Goal: Transaction & Acquisition: Purchase product/service

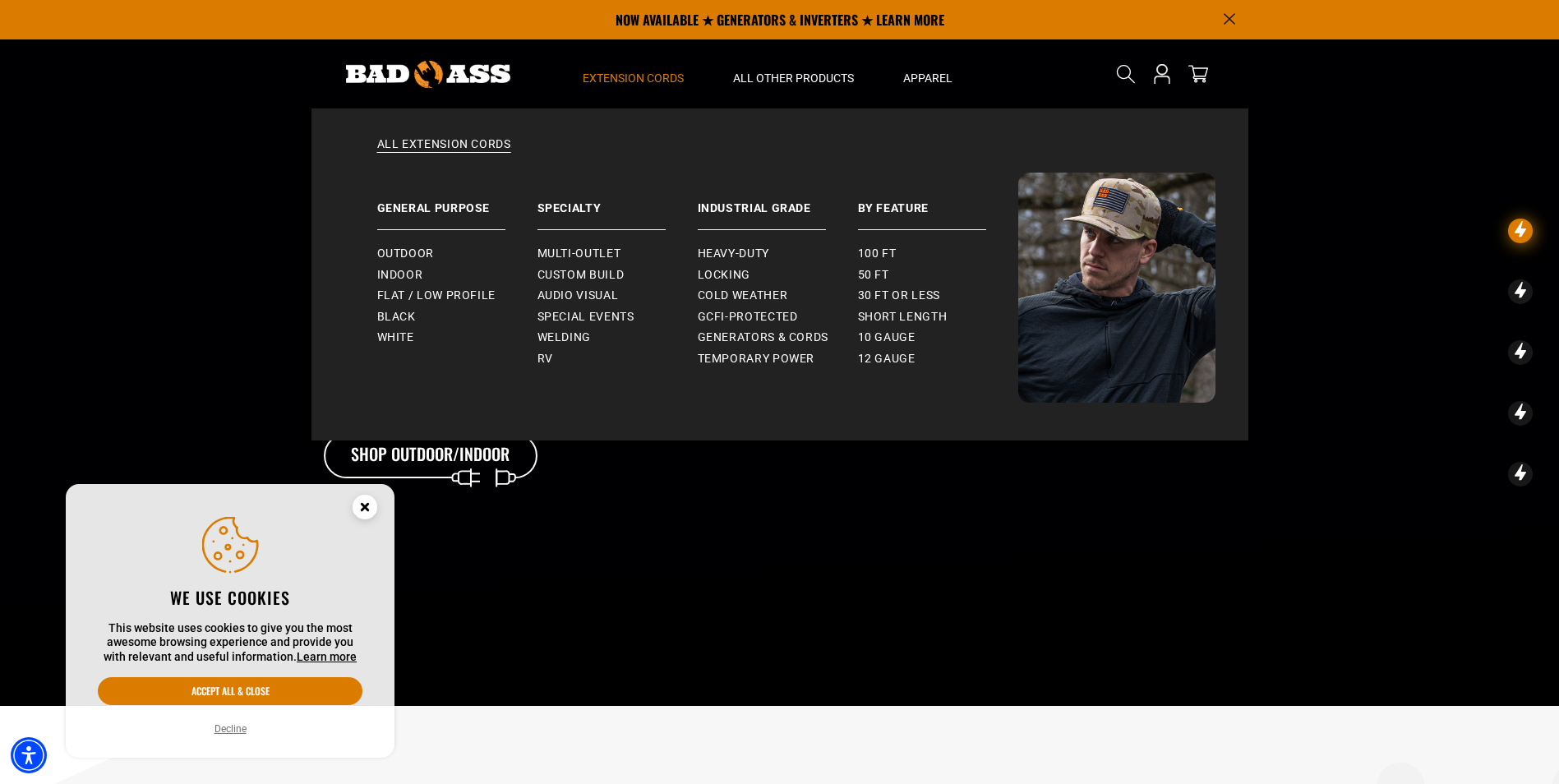
click at [638, 75] on span "Extension Cords" at bounding box center [633, 78] width 101 height 14
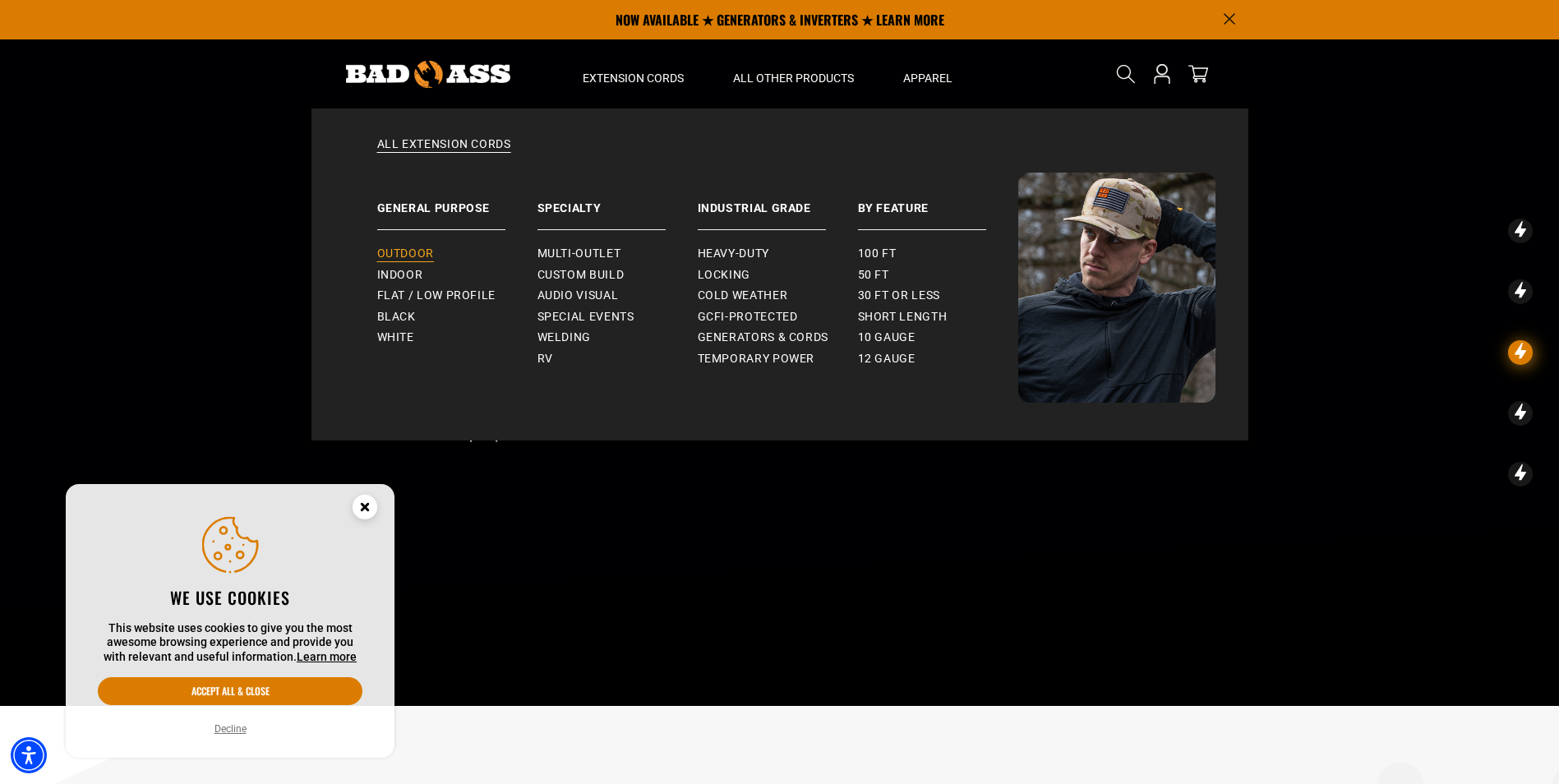
click at [413, 251] on span "Outdoor" at bounding box center [405, 253] width 57 height 14
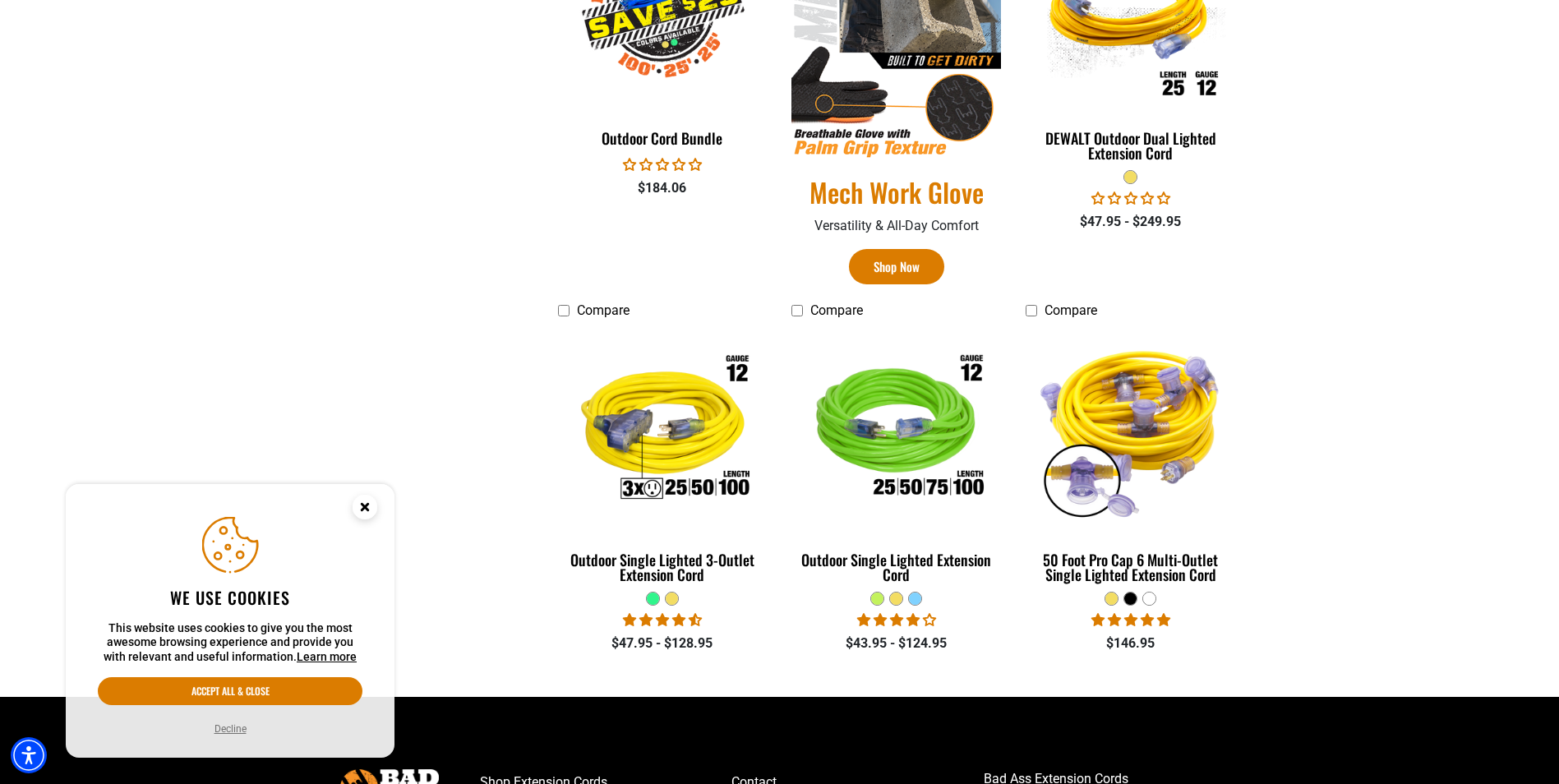
scroll to position [1068, 0]
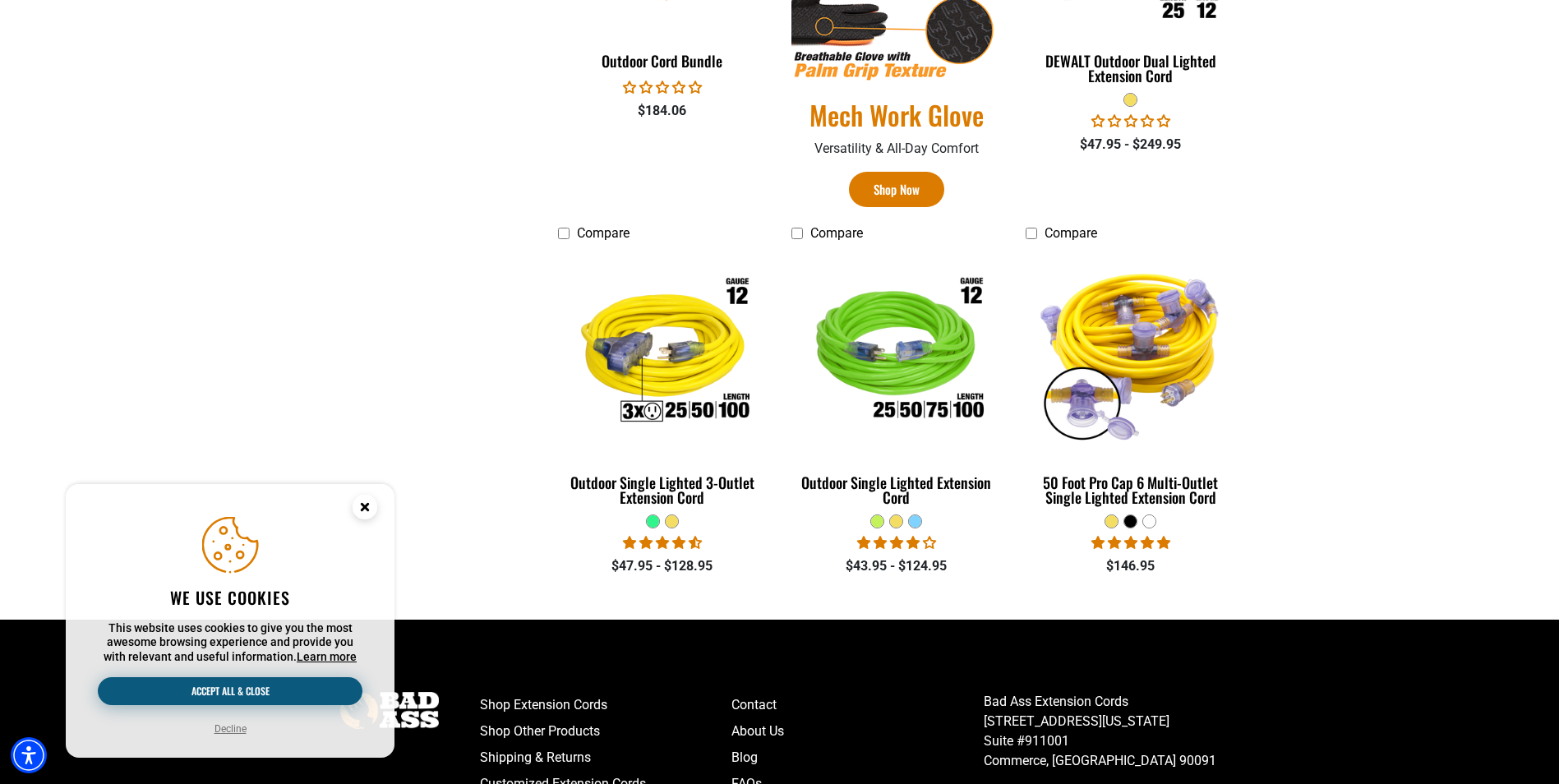
click at [228, 686] on button "Accept all & close" at bounding box center [230, 690] width 265 height 28
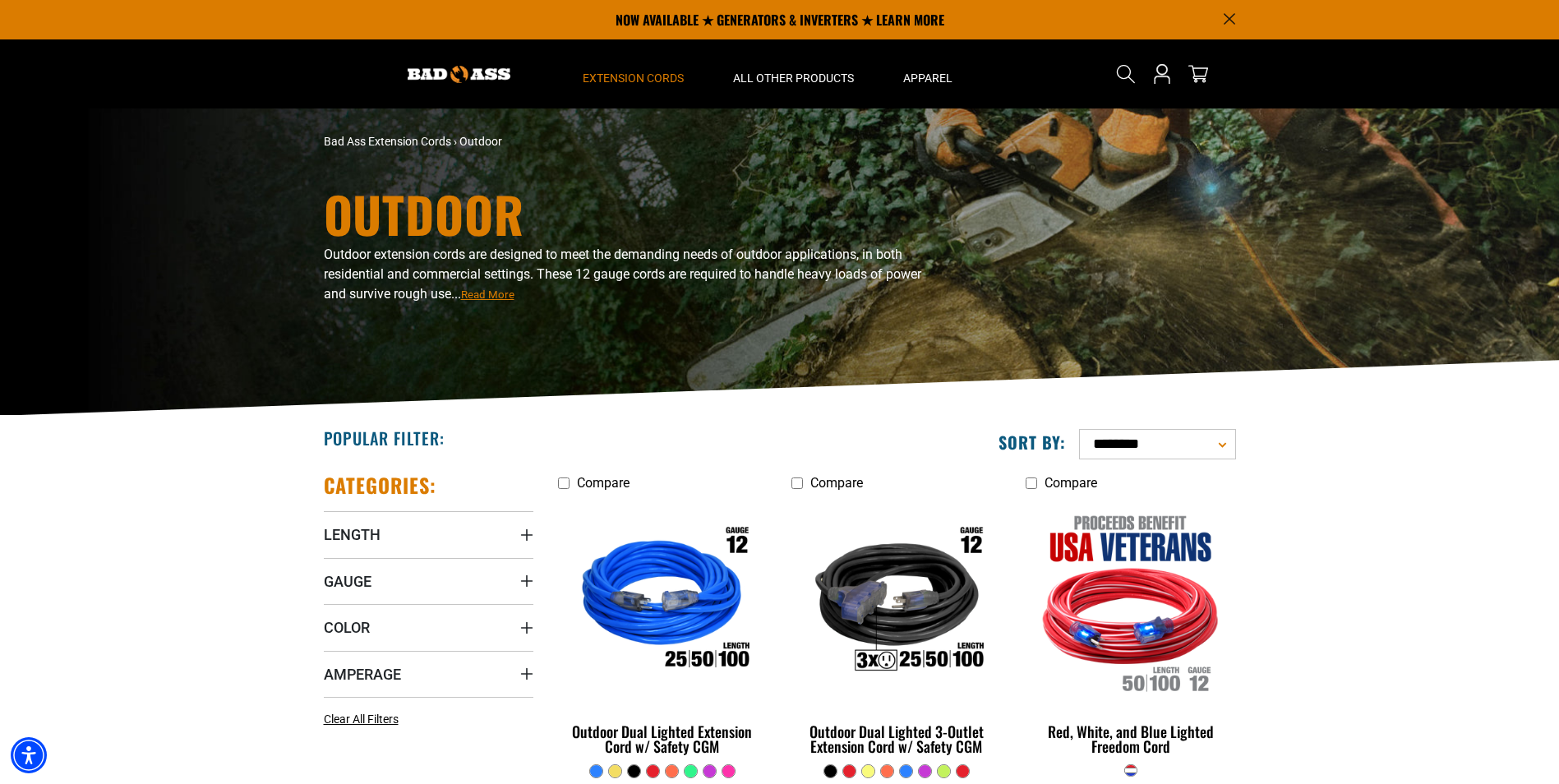
scroll to position [0, 0]
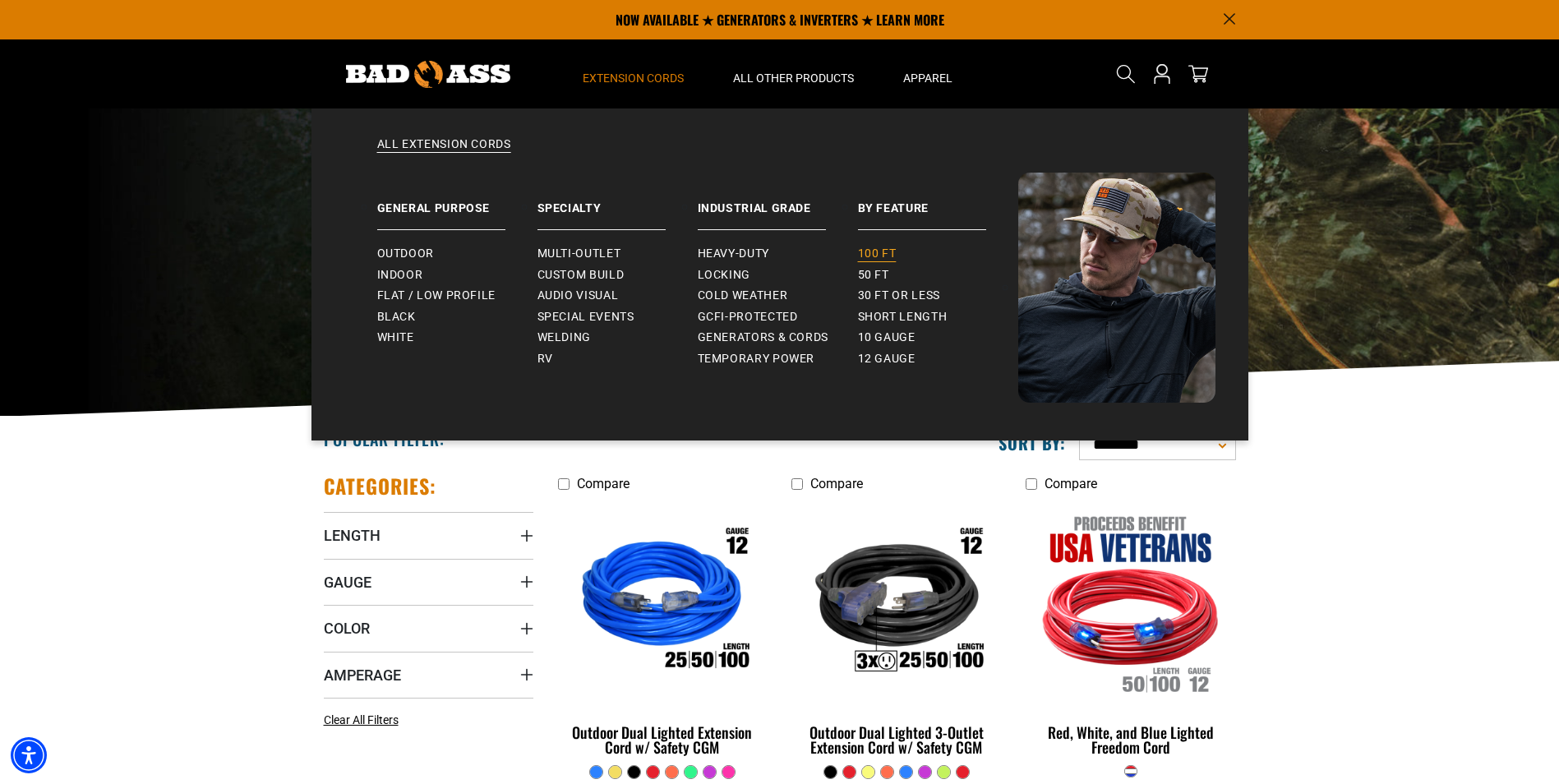
click at [878, 250] on span "100 ft" at bounding box center [877, 253] width 38 height 14
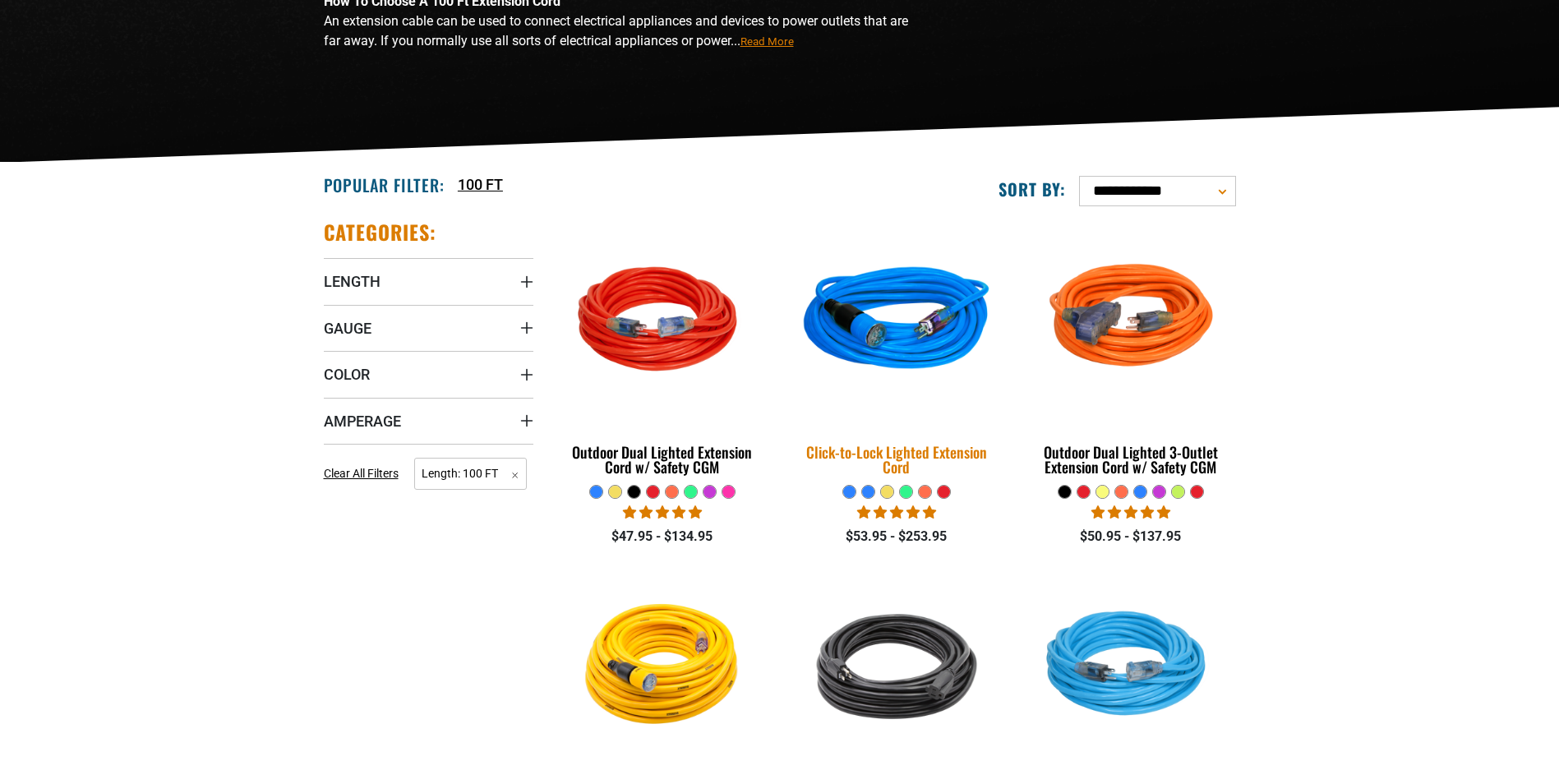
scroll to position [329, 0]
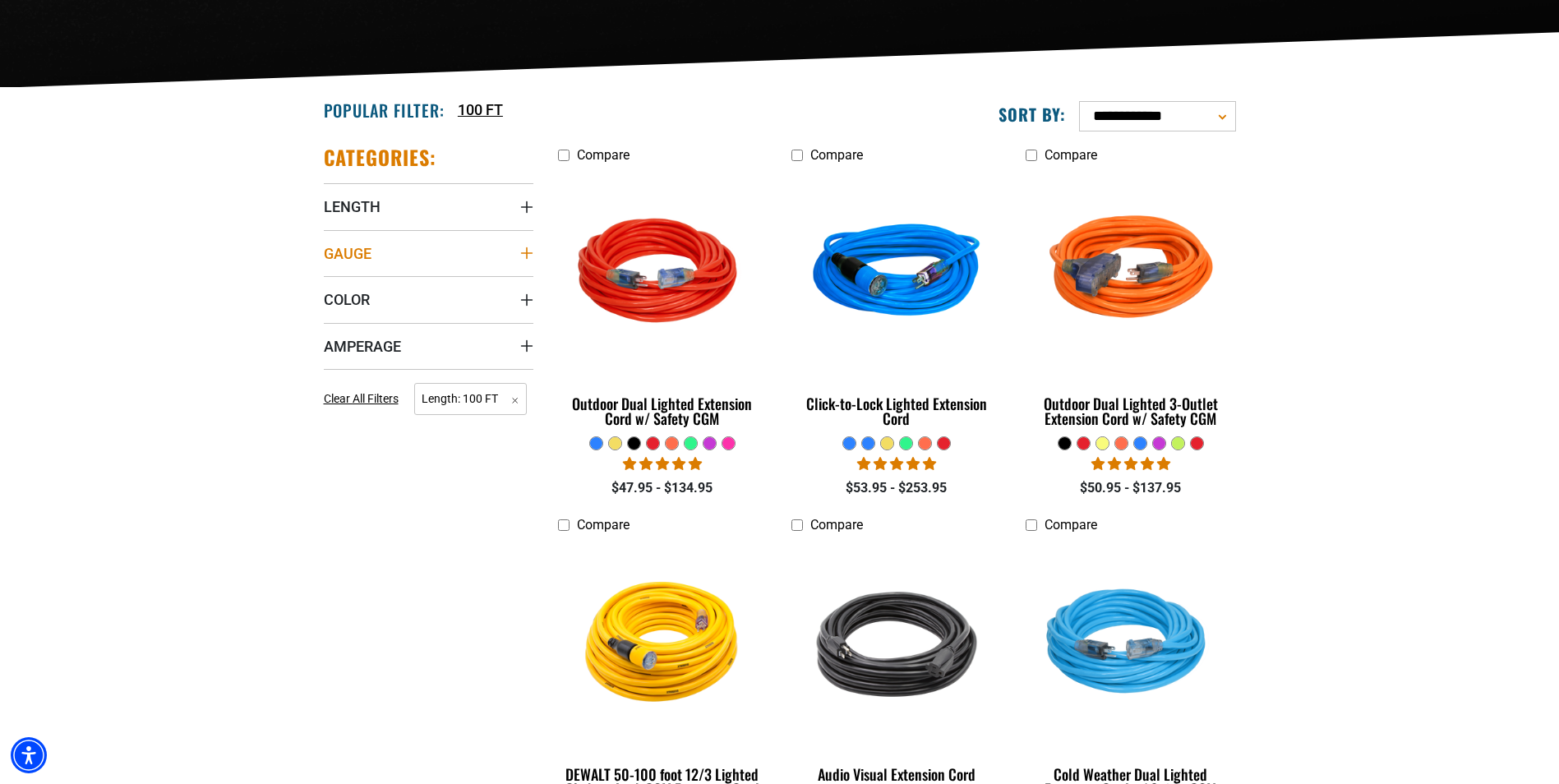
click at [417, 251] on summary "Gauge" at bounding box center [429, 253] width 210 height 46
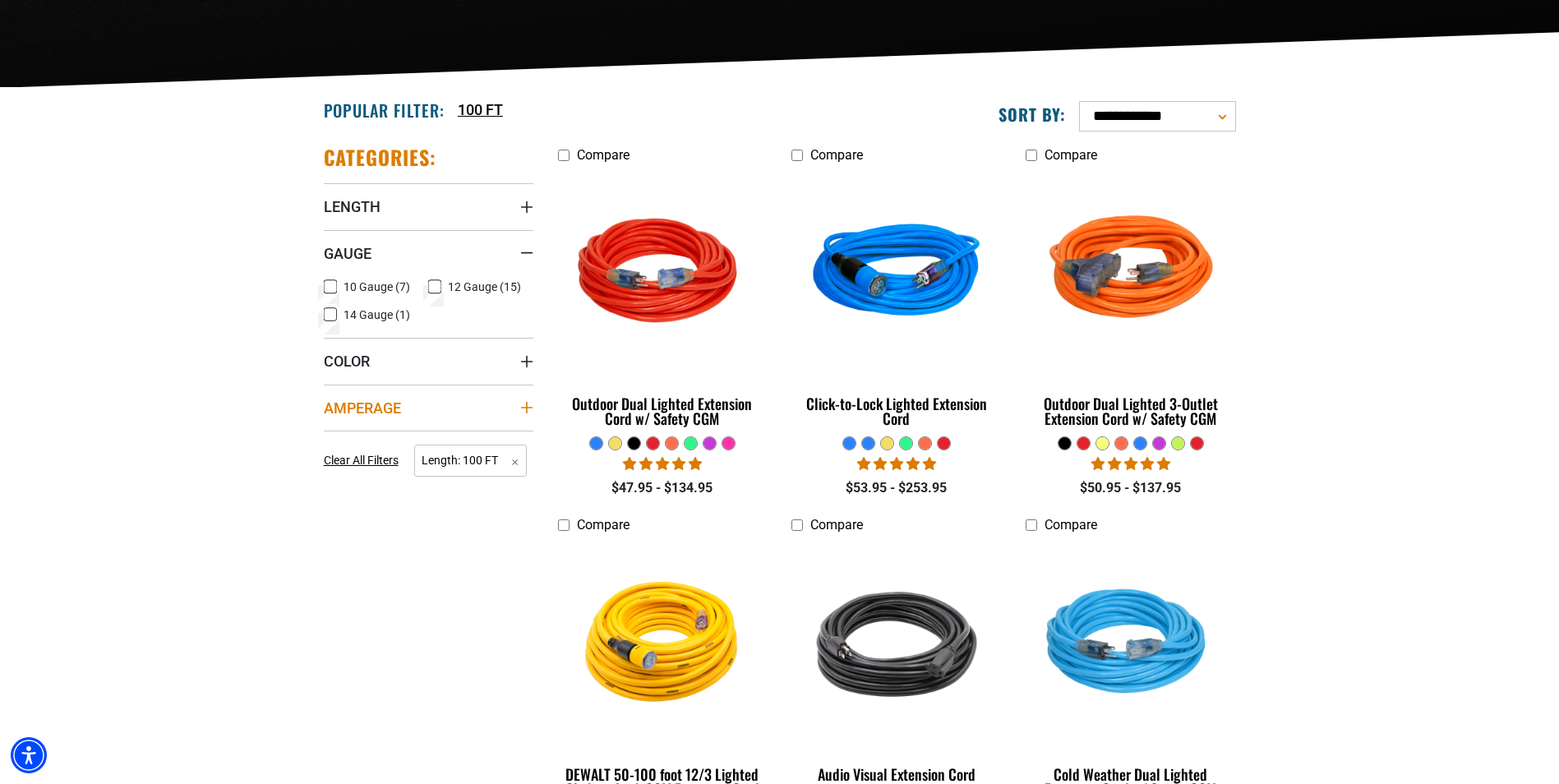
click at [414, 404] on summary "Amperage" at bounding box center [429, 407] width 210 height 46
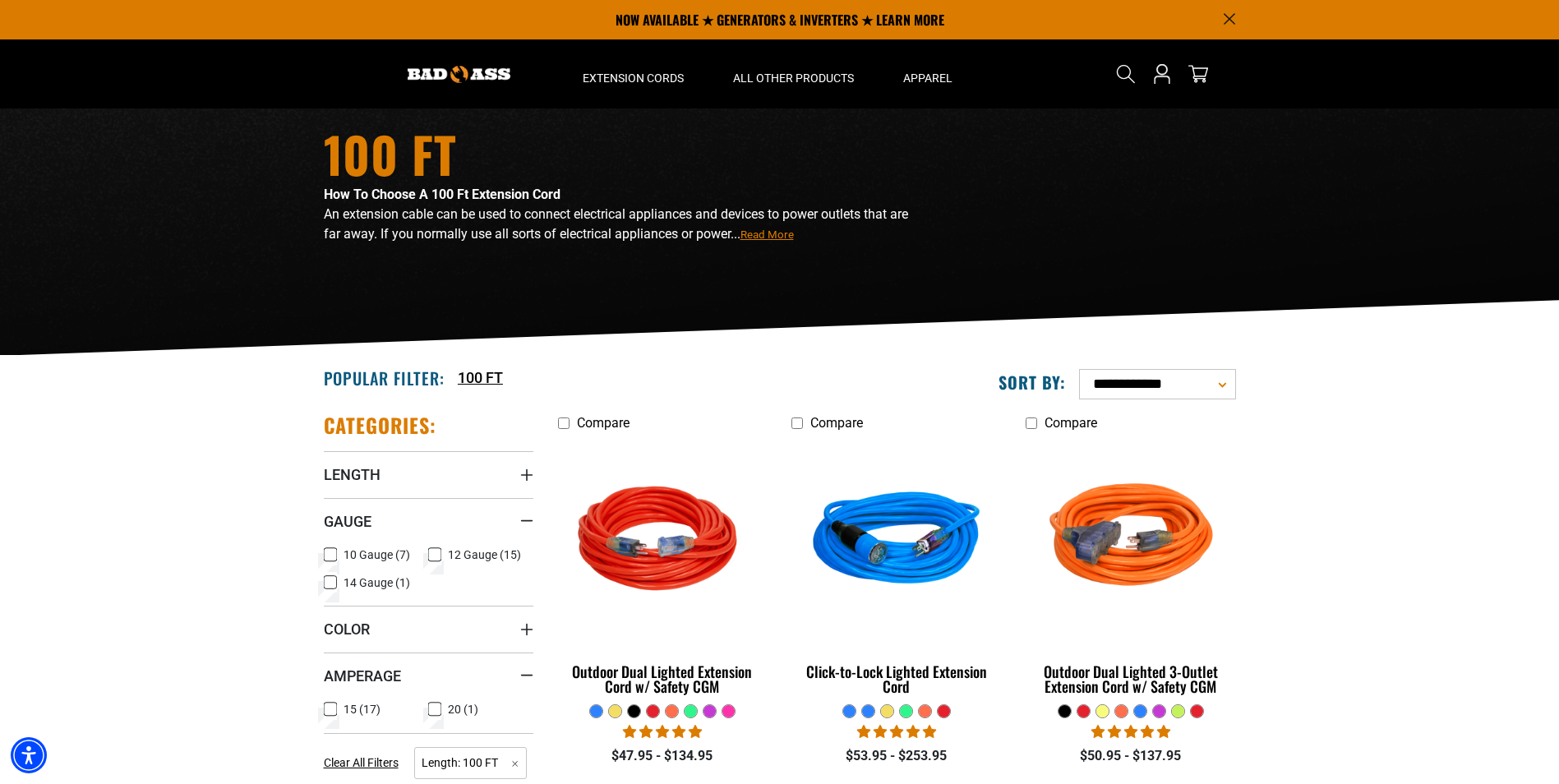
scroll to position [0, 0]
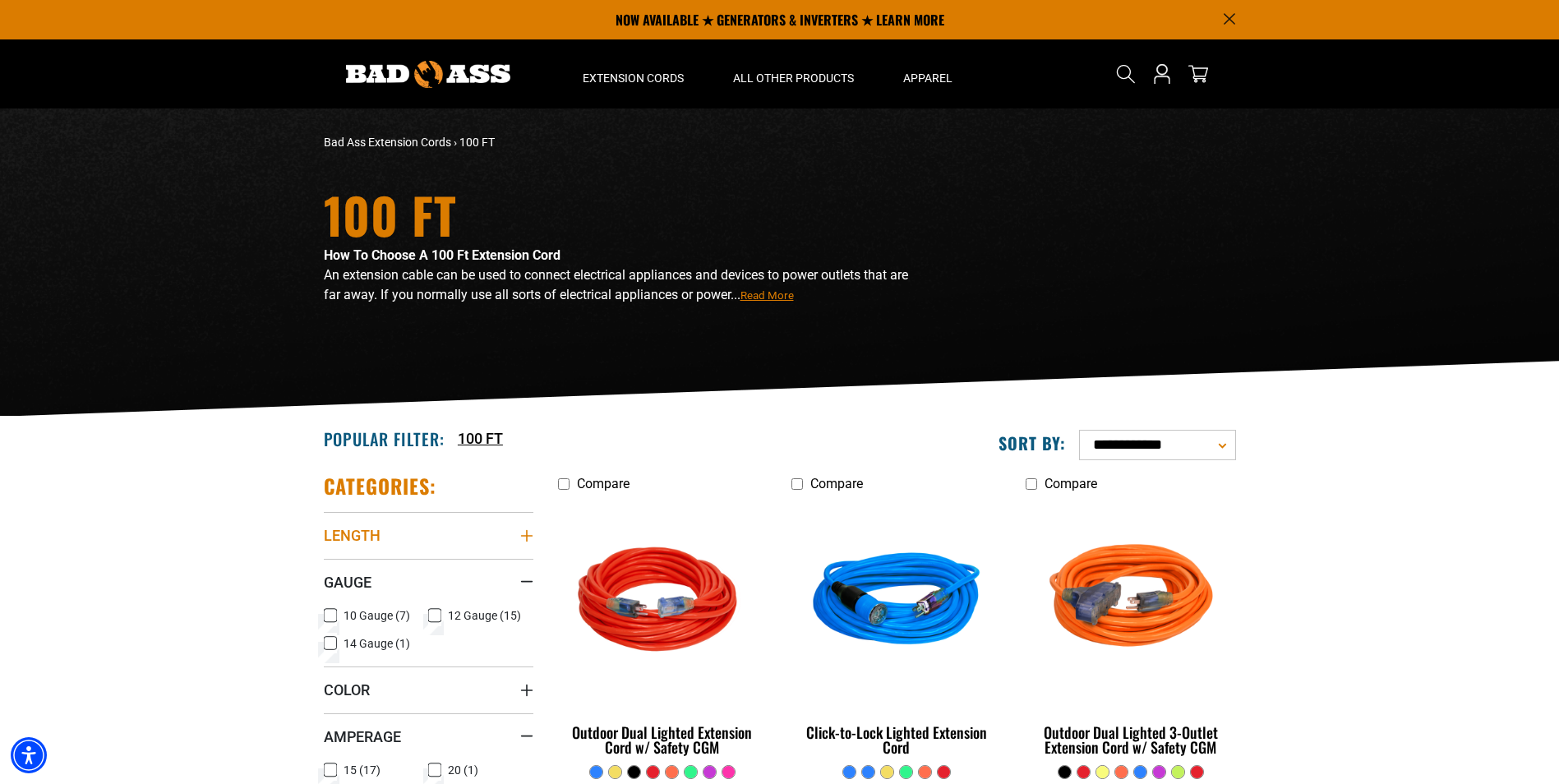
click at [525, 531] on icon "Length" at bounding box center [527, 536] width 13 height 13
click at [525, 531] on div "Length" at bounding box center [527, 536] width 13 height 13
